Goal: Find specific page/section

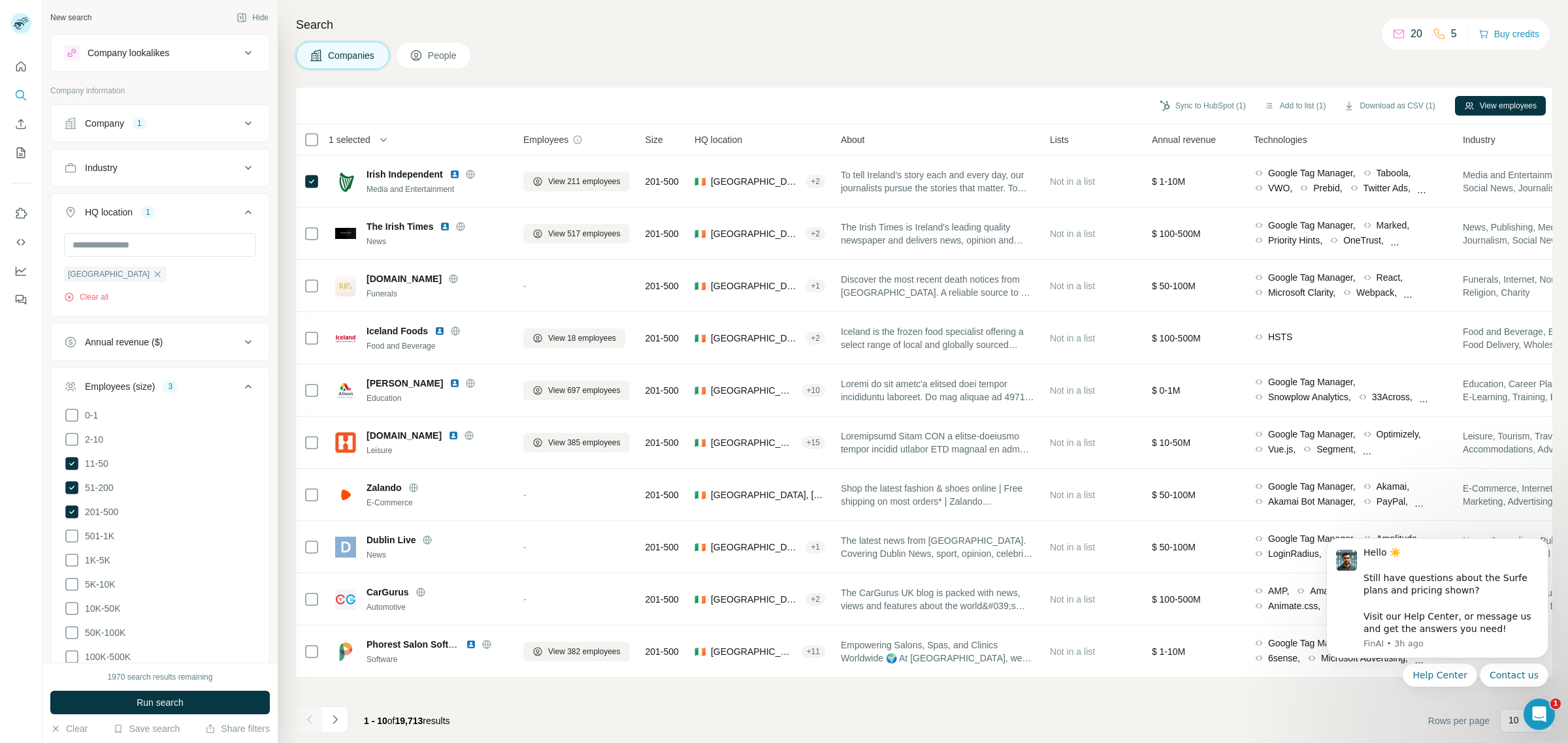
click at [817, 77] on div "Search Companies People Sync to HubSpot (1) Add to list (1) Download as CSV (1)…" at bounding box center [923, 372] width 1290 height 743
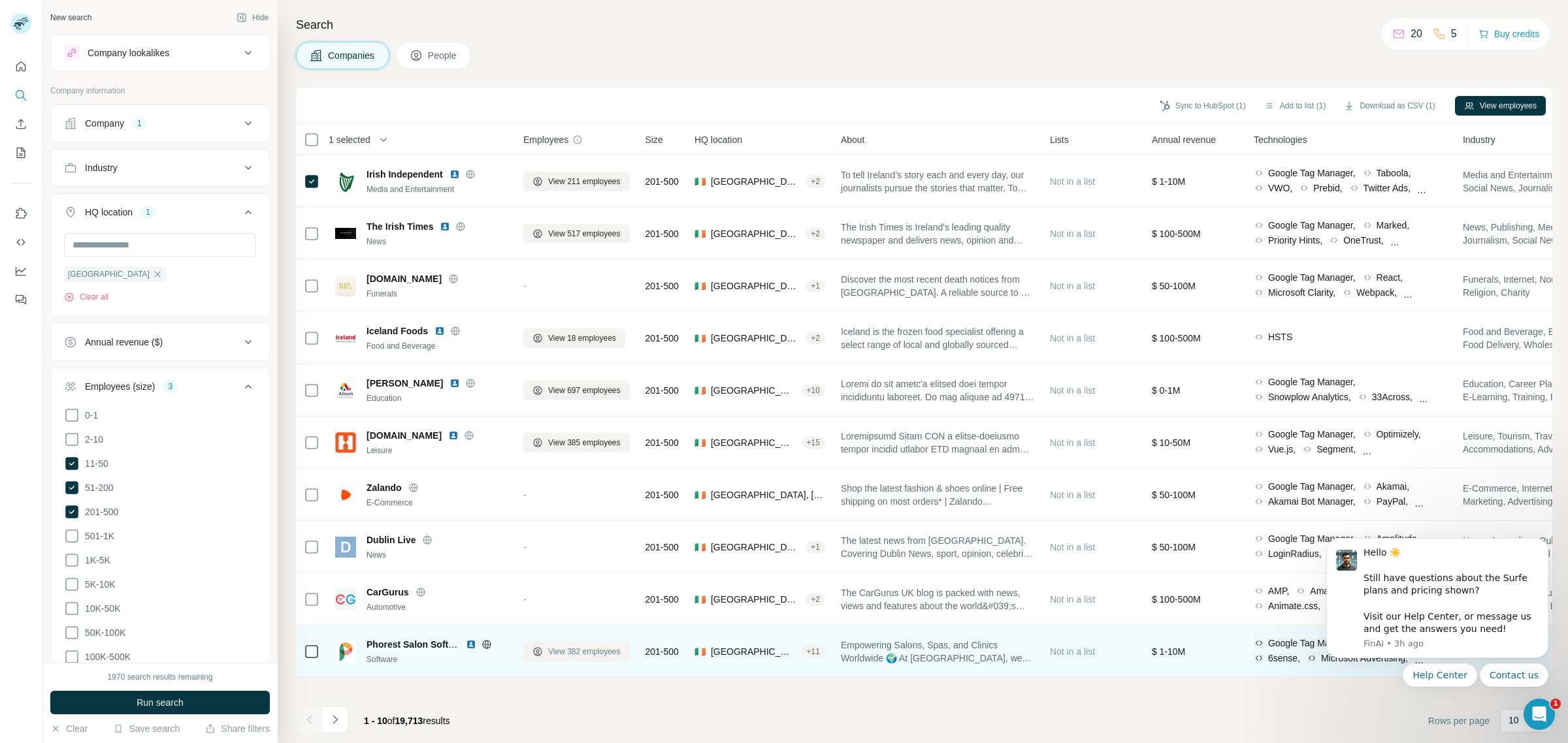
click at [588, 648] on span "View 382 employees" at bounding box center [584, 651] width 72 height 12
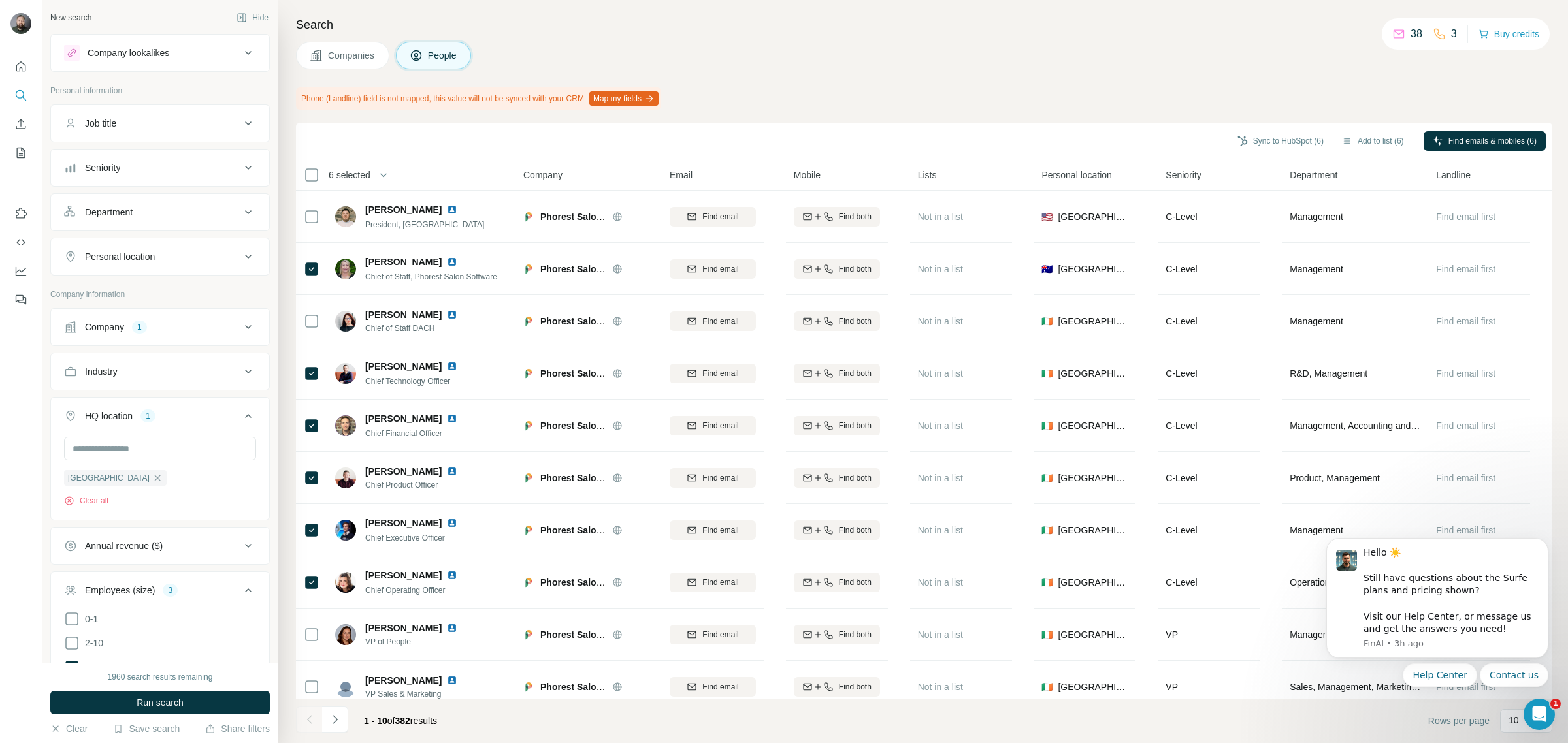
click at [750, 34] on div "Search Companies People Phone (Landline) field is not mapped, this value will n…" at bounding box center [923, 372] width 1290 height 743
click at [901, 53] on div "Companies People" at bounding box center [924, 55] width 1256 height 27
click at [656, 100] on button "Map my fields" at bounding box center [624, 98] width 69 height 14
